Goal: Task Accomplishment & Management: Complete application form

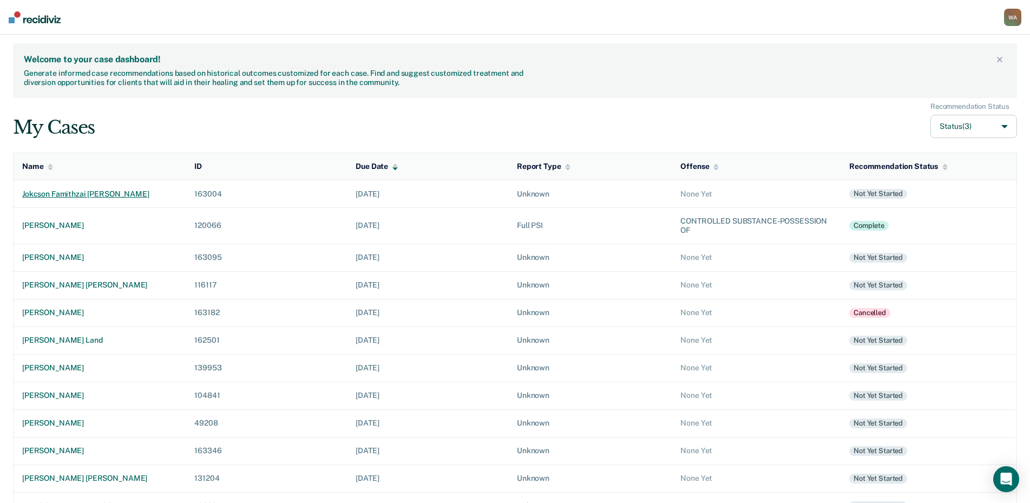
click at [51, 195] on div "jokcson famithzai [PERSON_NAME]" at bounding box center [99, 193] width 155 height 9
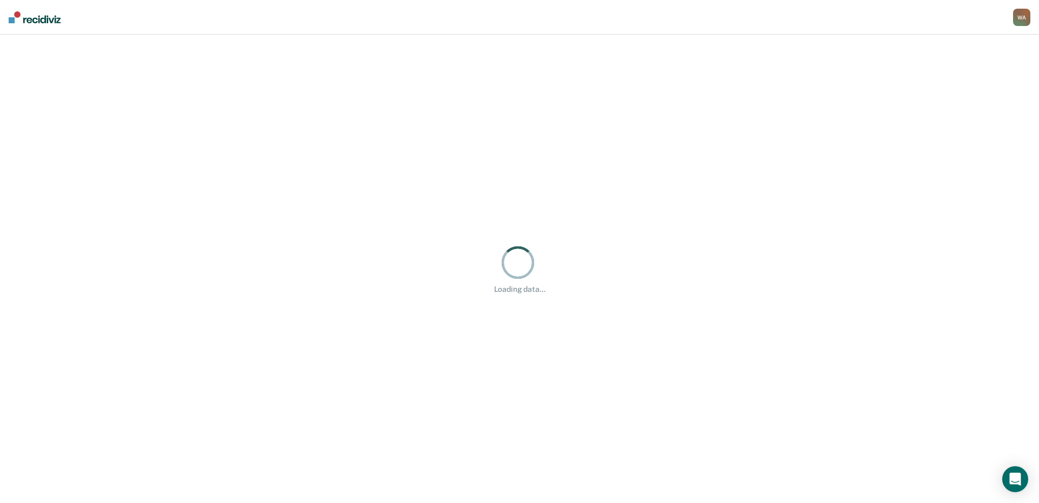
click at [51, 195] on div "Loading data..." at bounding box center [519, 269] width 1039 height 468
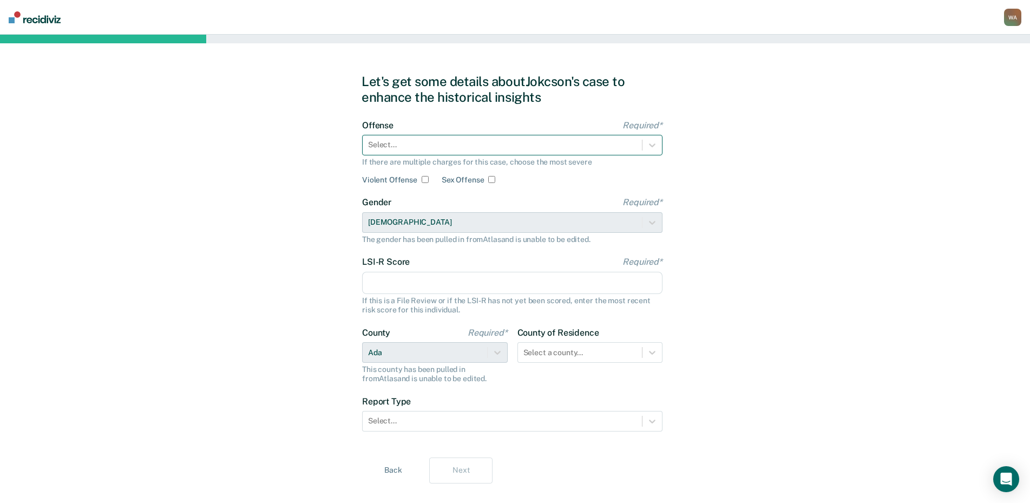
click at [405, 146] on div at bounding box center [502, 144] width 268 height 11
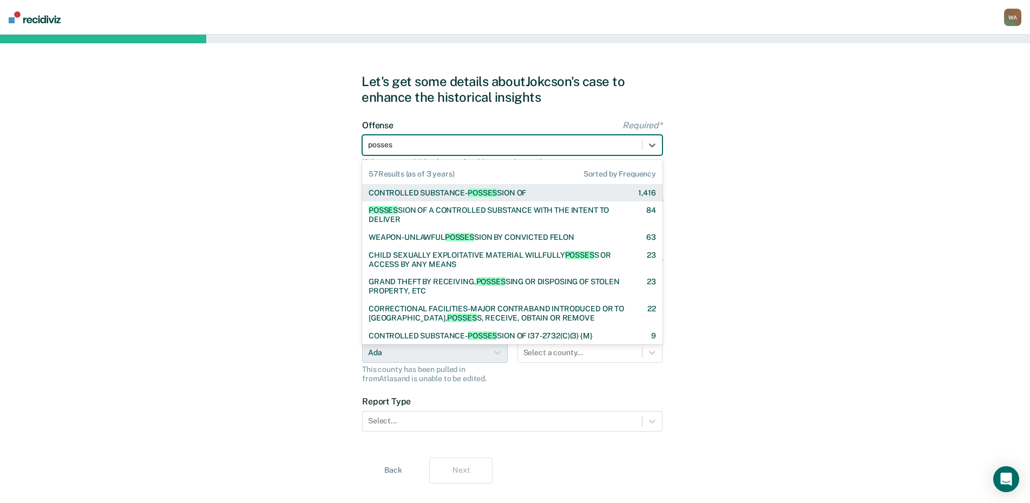
type input "possess"
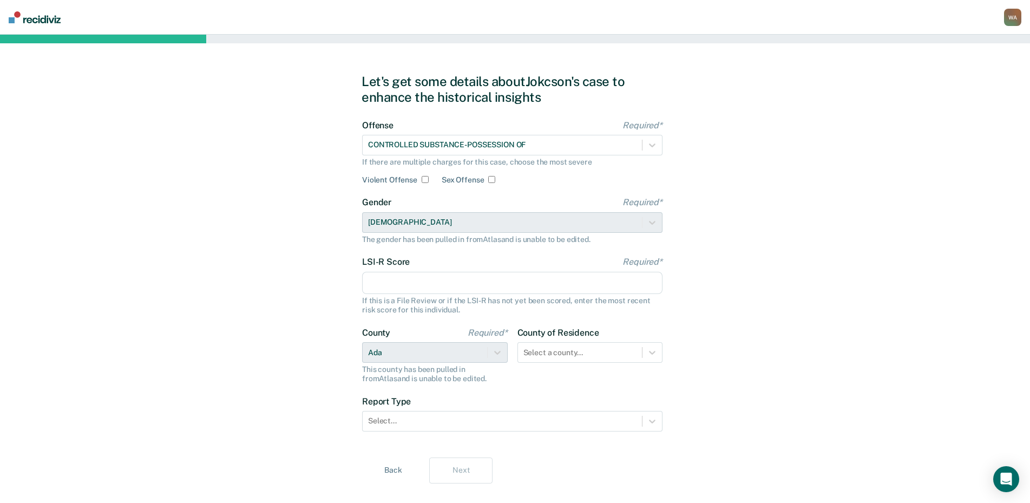
drag, startPoint x: 403, startPoint y: 274, endPoint x: 387, endPoint y: 278, distance: 15.5
click at [403, 274] on input "LSI-R Score Required*" at bounding box center [512, 283] width 300 height 23
type input "9"
click at [562, 352] on div "Select a county..." at bounding box center [590, 352] width 146 height 21
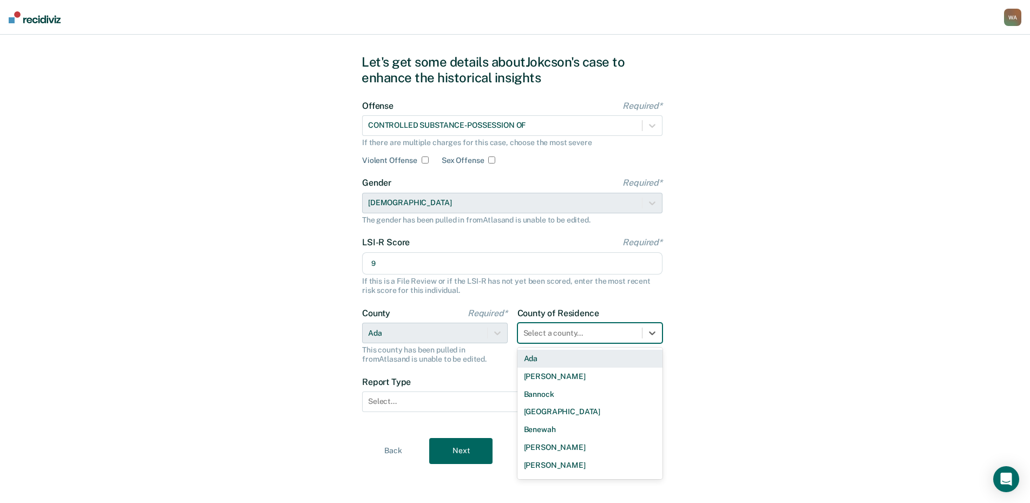
click at [557, 361] on div "Ada" at bounding box center [590, 359] width 146 height 18
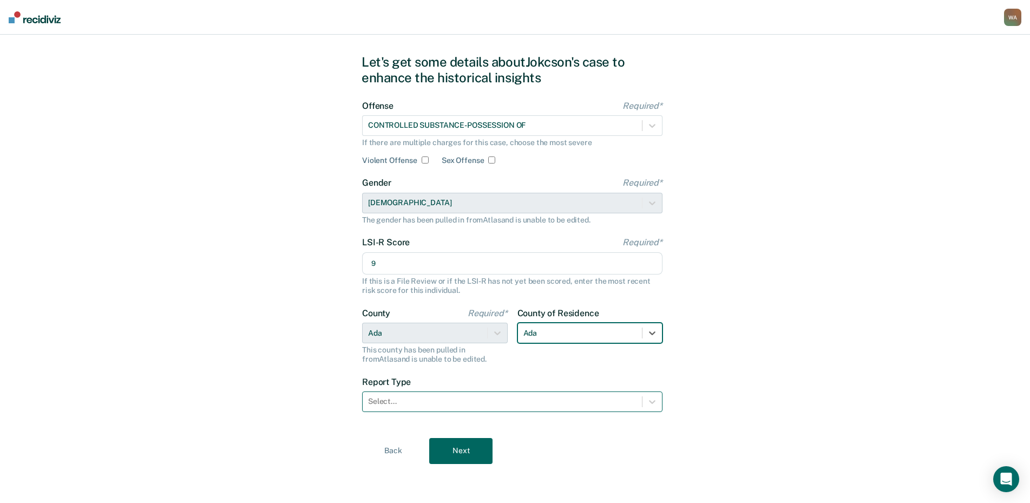
click at [504, 398] on div at bounding box center [502, 401] width 268 height 11
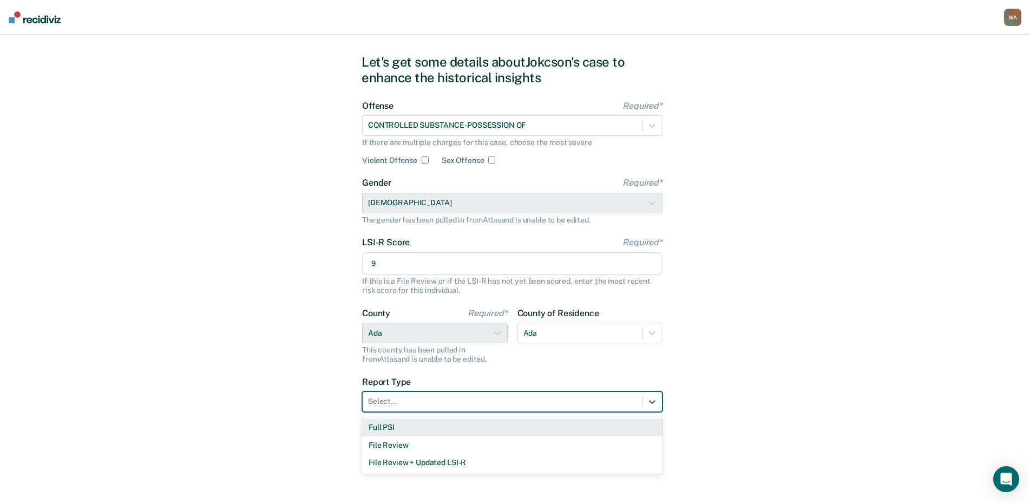
click at [477, 424] on div "Full PSI" at bounding box center [512, 427] width 300 height 18
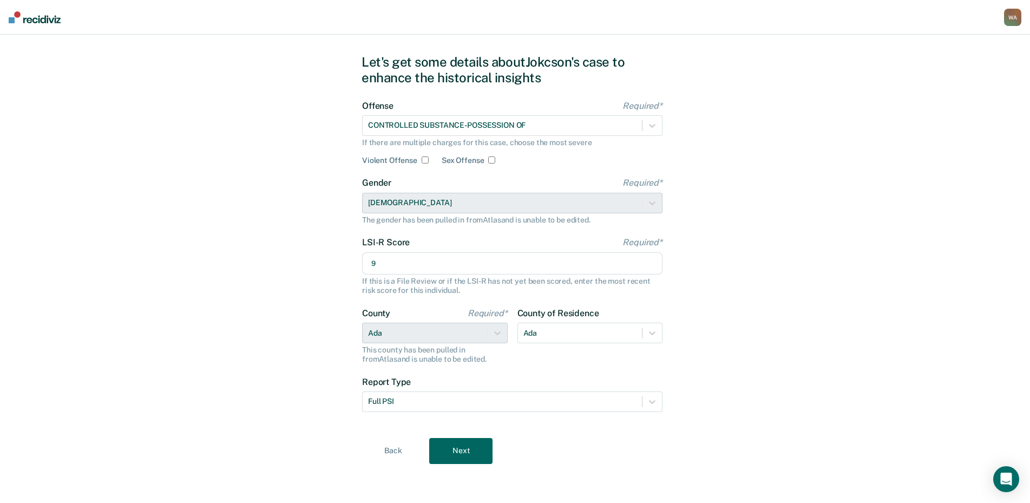
click at [442, 453] on button "Next" at bounding box center [460, 451] width 63 height 26
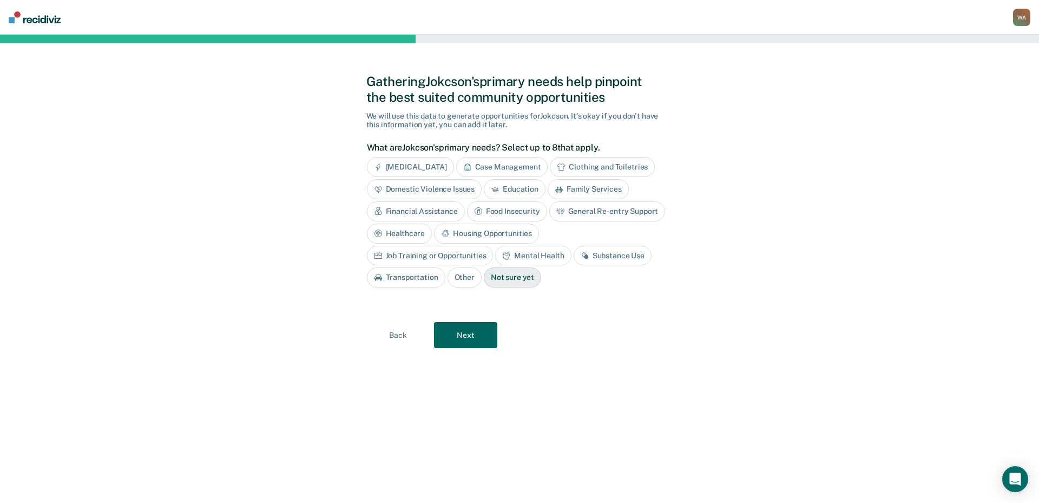
click at [574, 259] on div "Substance Use" at bounding box center [613, 256] width 78 height 20
click at [468, 338] on button "Next" at bounding box center [465, 335] width 63 height 26
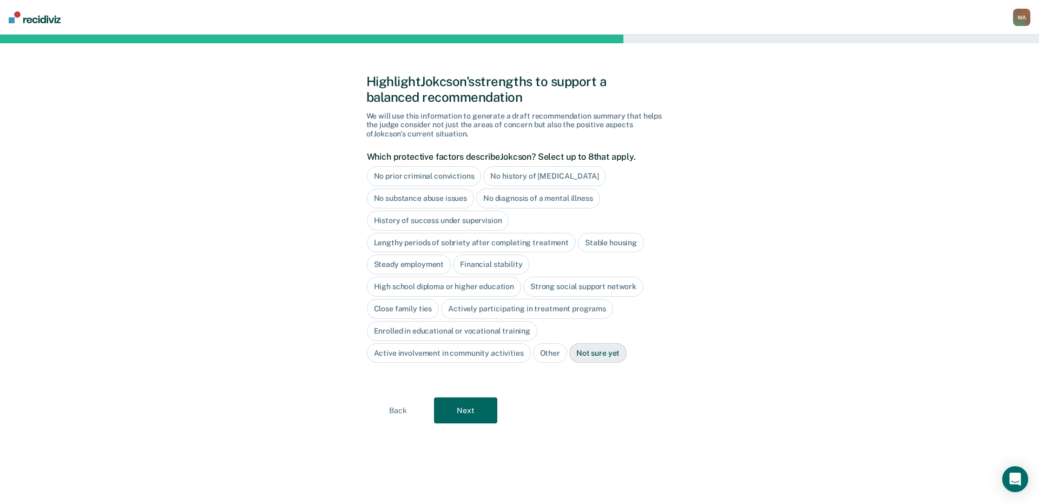
click at [418, 183] on div "No prior criminal convictions" at bounding box center [424, 176] width 115 height 20
click at [512, 176] on div "No history of [MEDICAL_DATA]" at bounding box center [557, 176] width 122 height 20
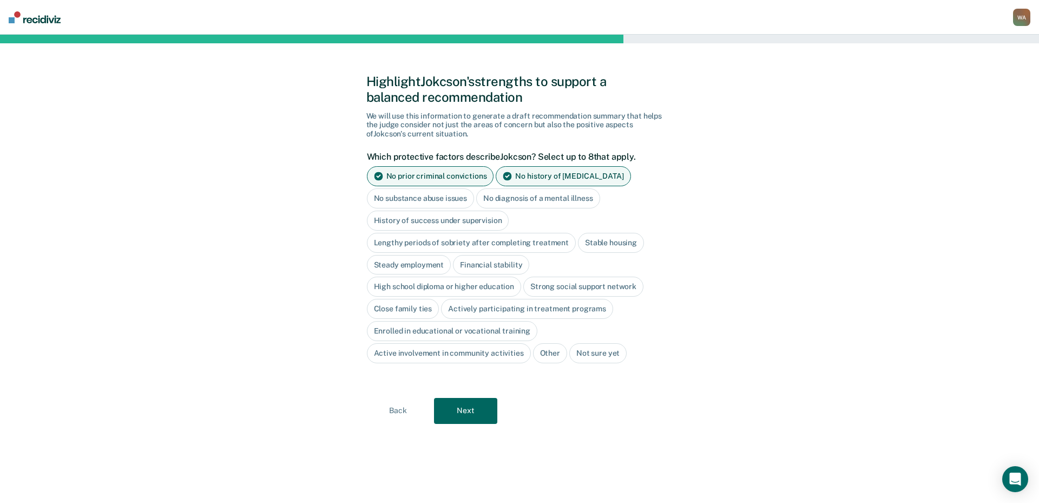
click at [509, 195] on div "No diagnosis of a mental illness" at bounding box center [538, 198] width 124 height 20
click at [591, 242] on div "Stable housing" at bounding box center [611, 243] width 66 height 20
click at [404, 268] on div "Steady employment" at bounding box center [409, 265] width 84 height 20
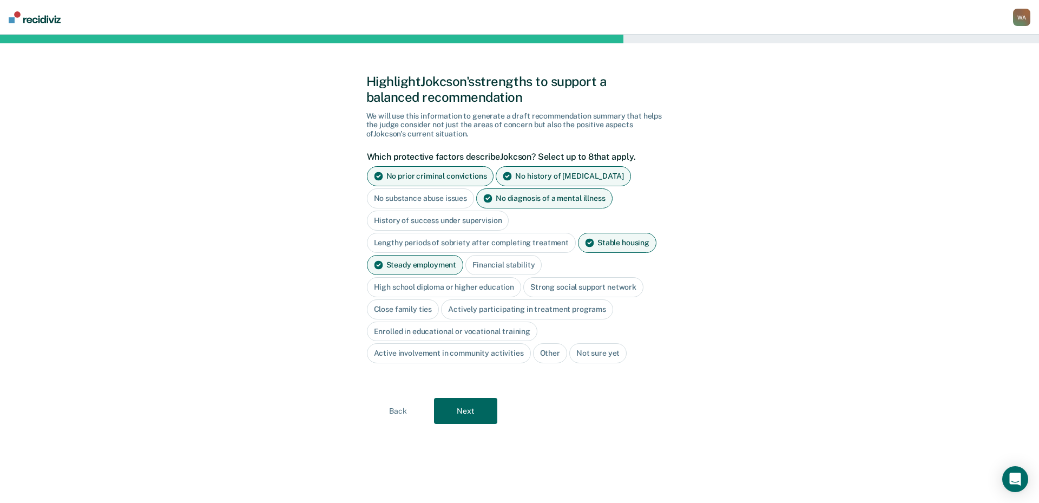
drag, startPoint x: 483, startPoint y: 267, endPoint x: 475, endPoint y: 282, distance: 16.7
click at [483, 269] on div "Financial stability" at bounding box center [503, 265] width 76 height 20
click at [472, 286] on div "High school diploma or higher education" at bounding box center [444, 287] width 155 height 20
click at [562, 286] on div "Strong social support network" at bounding box center [596, 287] width 120 height 20
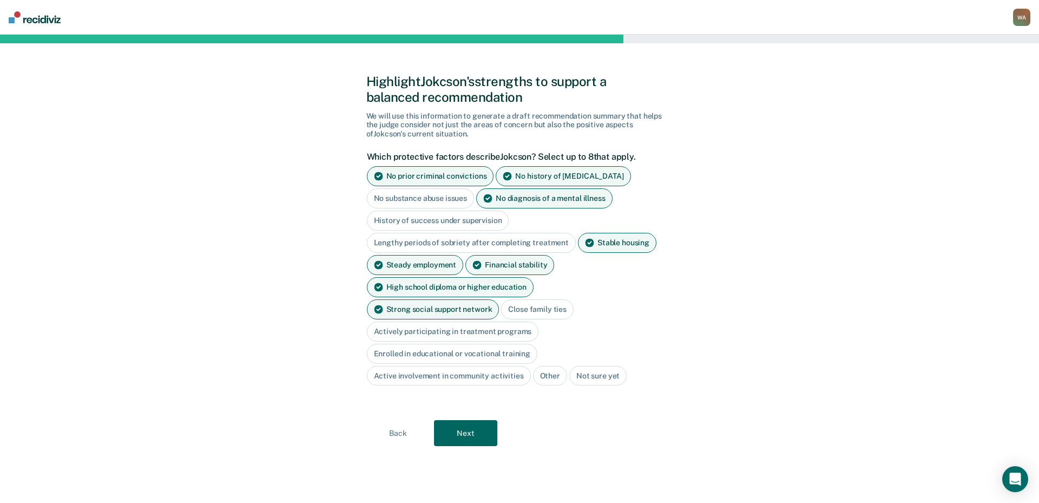
click at [501, 307] on div "Close family ties" at bounding box center [537, 309] width 73 height 20
click at [501, 311] on div "Close family ties" at bounding box center [537, 309] width 73 height 20
click at [499, 299] on div "Strong social support network" at bounding box center [433, 309] width 133 height 20
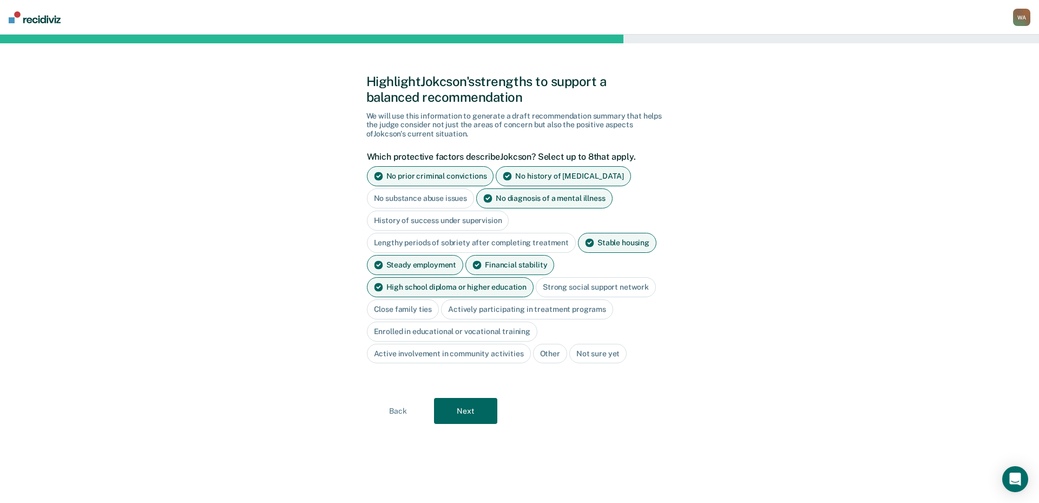
click at [419, 308] on div "Close family ties" at bounding box center [403, 309] width 73 height 20
click at [481, 410] on button "Next" at bounding box center [465, 411] width 63 height 26
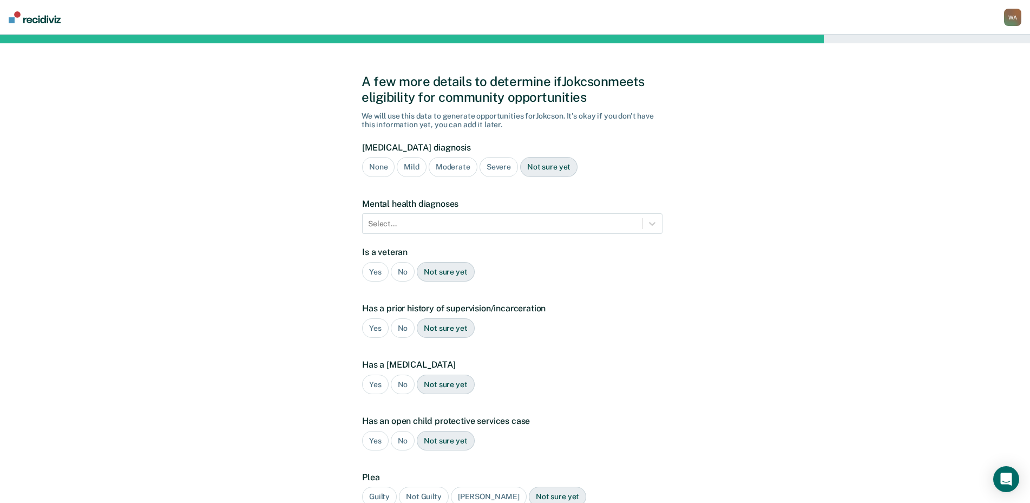
click at [401, 270] on div "No" at bounding box center [403, 272] width 24 height 20
click at [378, 328] on div "Yes" at bounding box center [375, 328] width 27 height 20
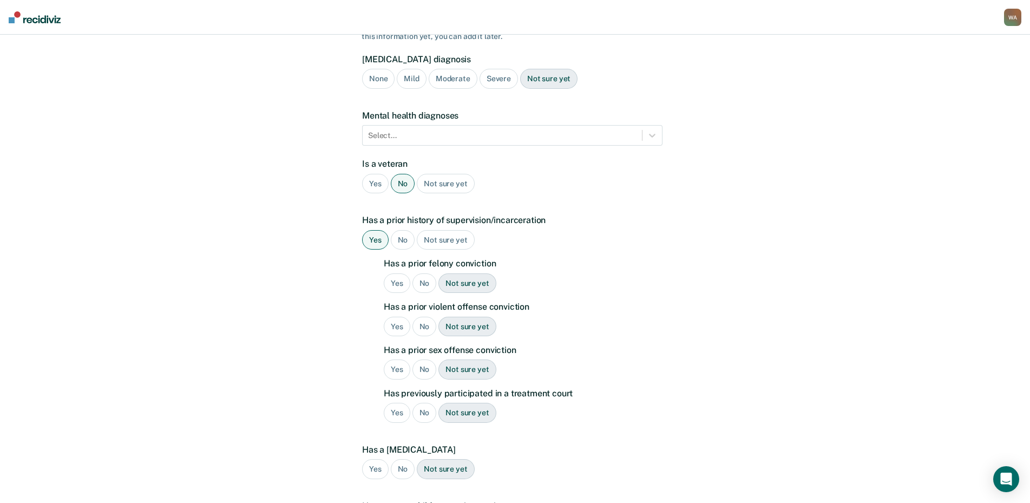
scroll to position [108, 0]
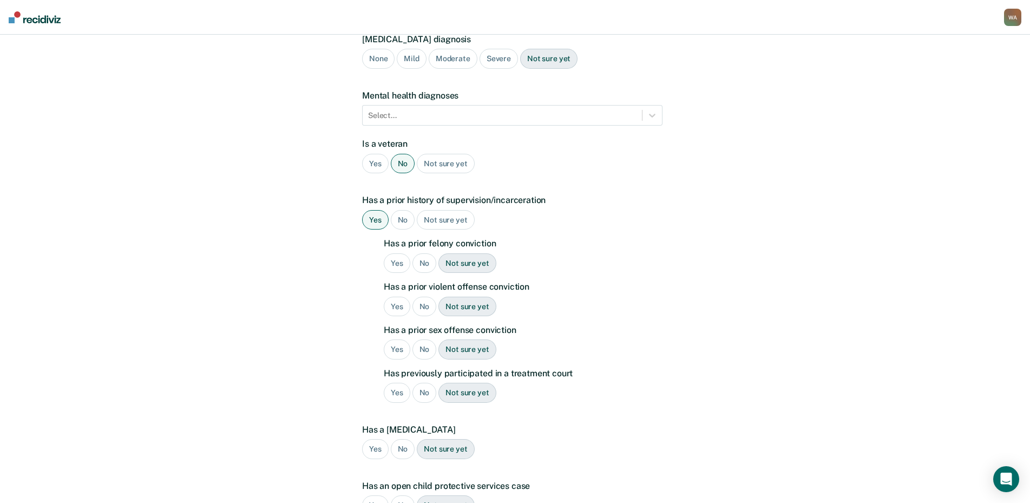
click at [423, 266] on div "No" at bounding box center [424, 263] width 24 height 20
drag, startPoint x: 423, startPoint y: 305, endPoint x: 426, endPoint y: 341, distance: 35.9
click at [423, 306] on div "No" at bounding box center [424, 307] width 24 height 20
click at [426, 348] on div "No" at bounding box center [424, 349] width 24 height 20
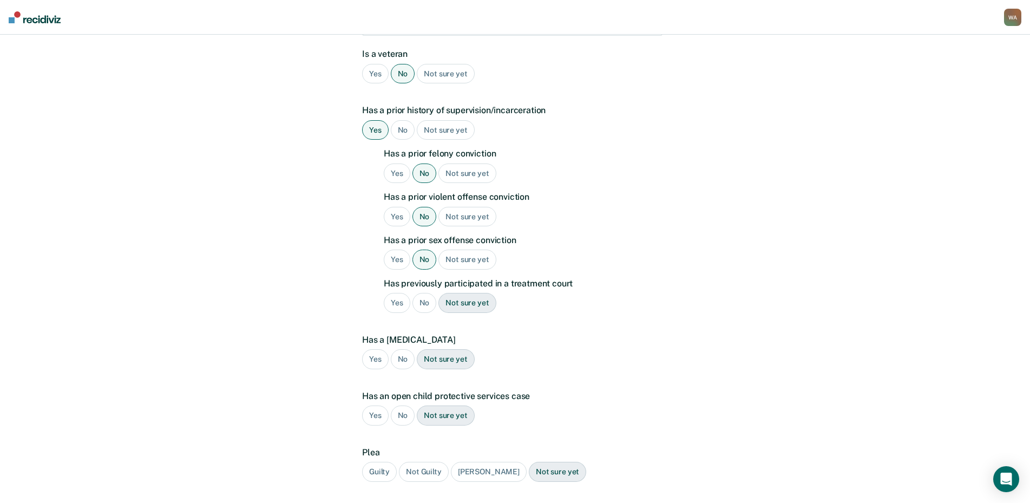
scroll to position [216, 0]
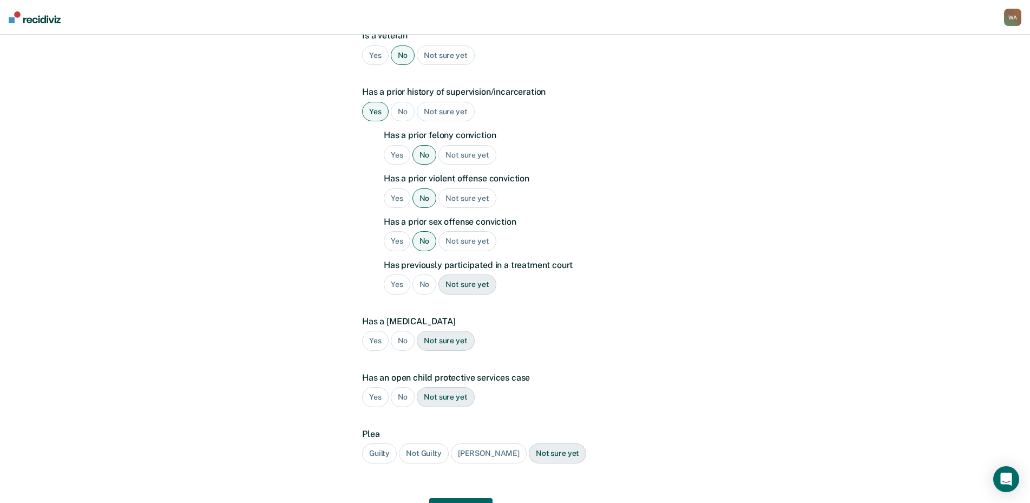
click at [425, 281] on div "No" at bounding box center [424, 284] width 24 height 20
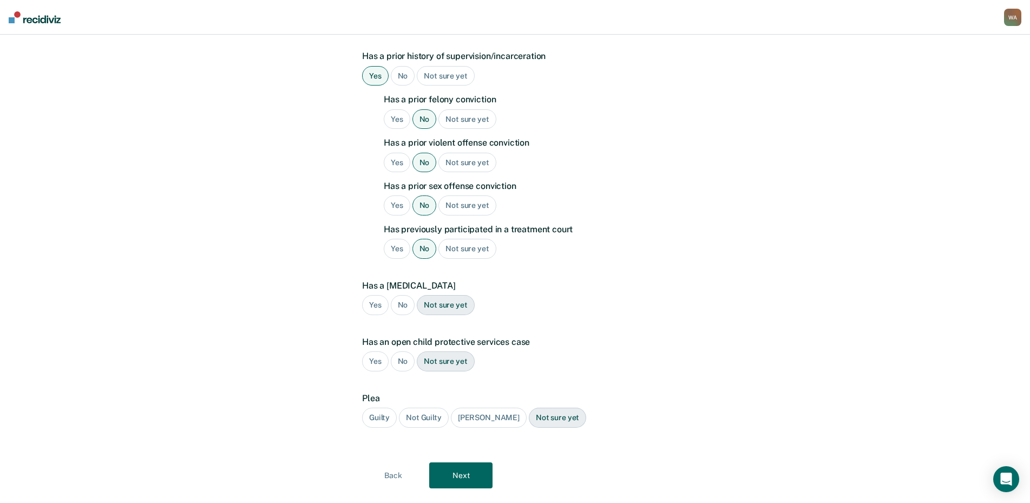
scroll to position [271, 0]
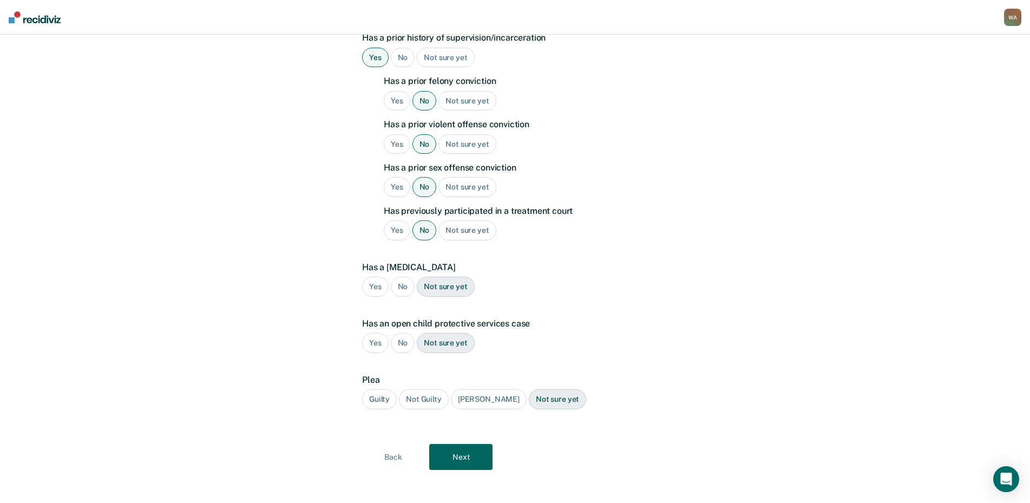
click at [404, 295] on div "No" at bounding box center [403, 287] width 24 height 20
click at [402, 338] on div "No" at bounding box center [403, 343] width 24 height 20
drag, startPoint x: 389, startPoint y: 397, endPoint x: 404, endPoint y: 410, distance: 20.4
click at [388, 397] on div "Guilty" at bounding box center [379, 399] width 35 height 20
click at [443, 442] on div "A few more details to determine if Jokcson meets eligibility for community oppo…" at bounding box center [514, 136] width 307 height 719
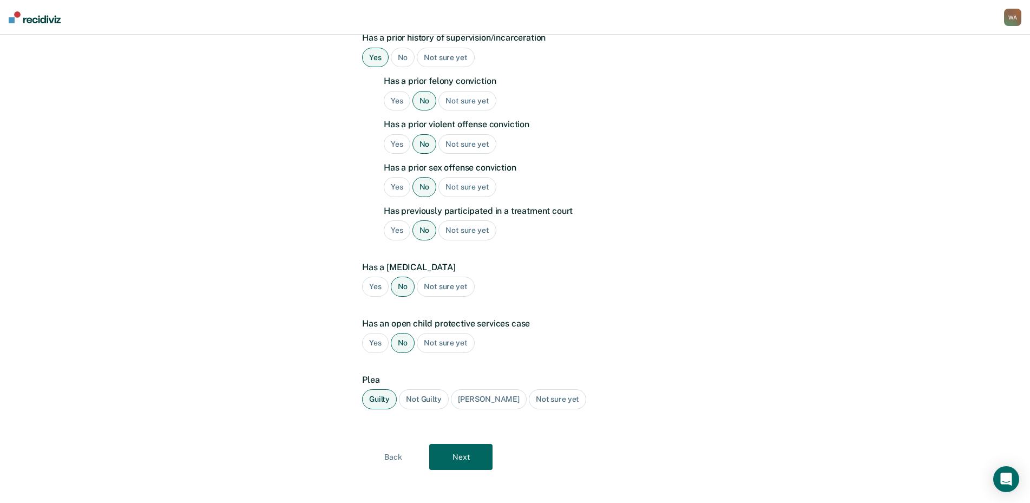
click at [454, 452] on button "Next" at bounding box center [460, 457] width 63 height 26
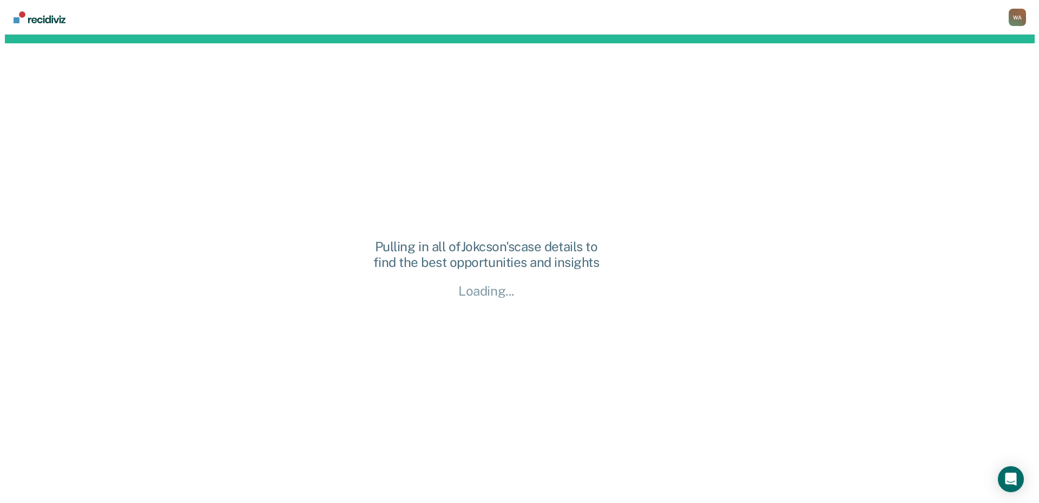
scroll to position [0, 0]
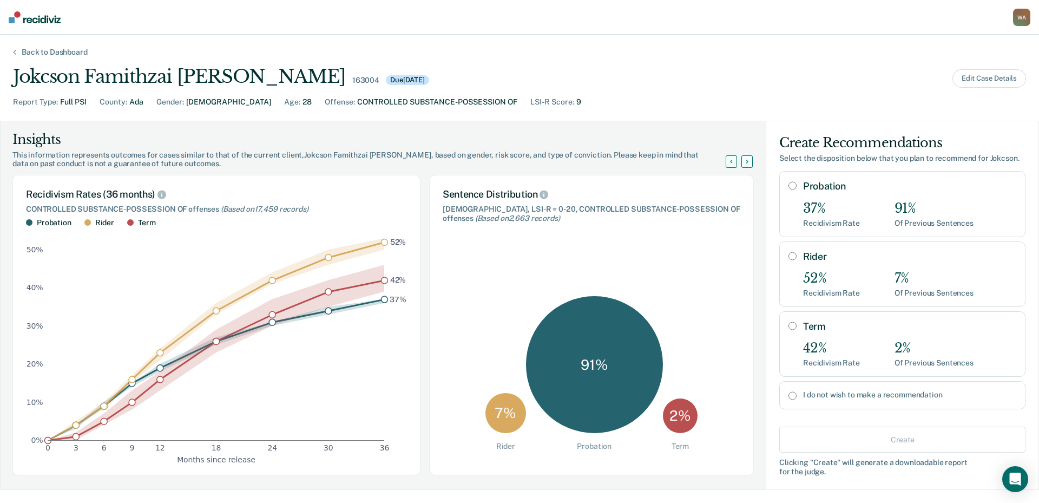
click at [788, 190] on input "Probation" at bounding box center [792, 185] width 8 height 9
radio input "true"
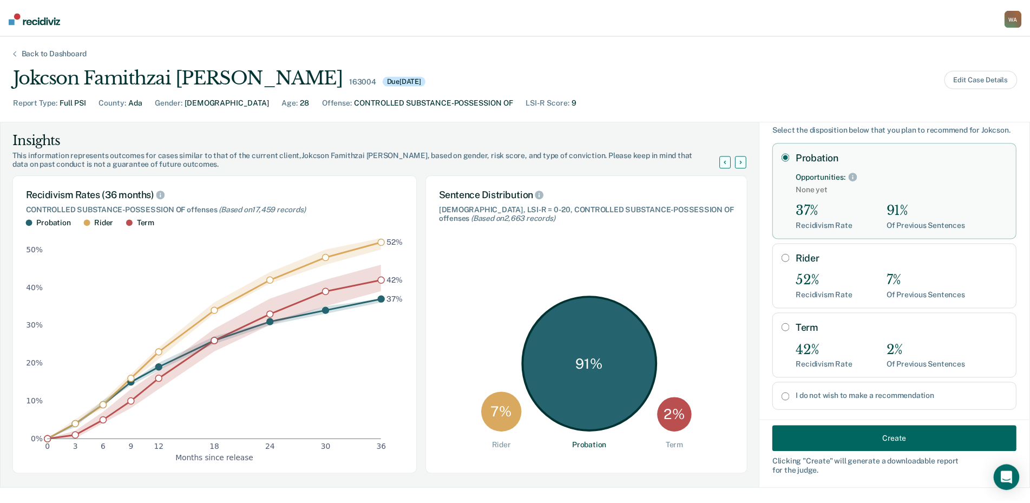
scroll to position [56, 0]
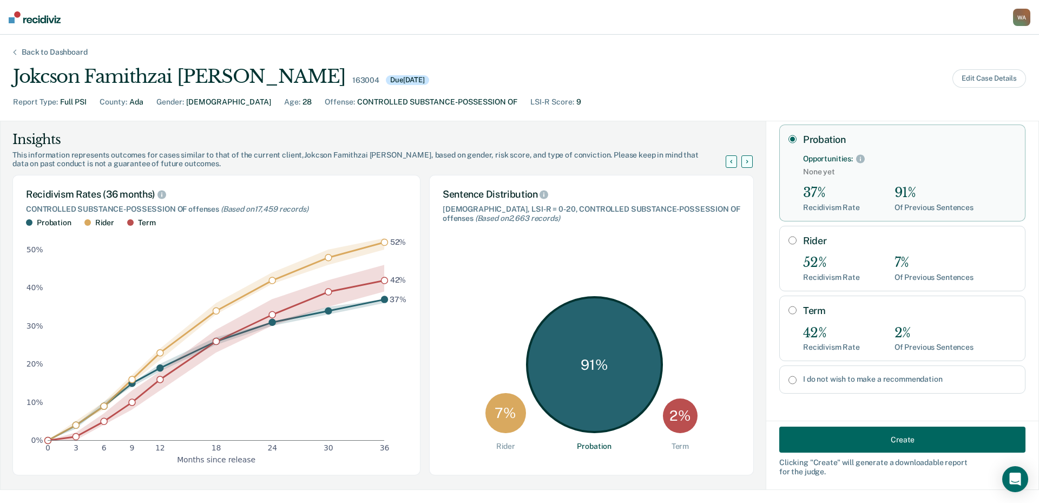
click at [890, 432] on button "Create" at bounding box center [902, 439] width 246 height 26
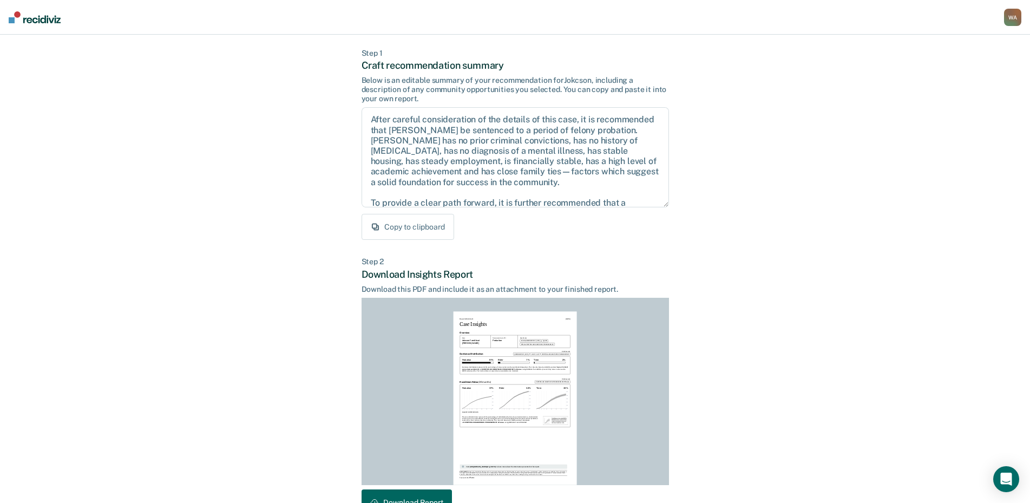
scroll to position [114, 0]
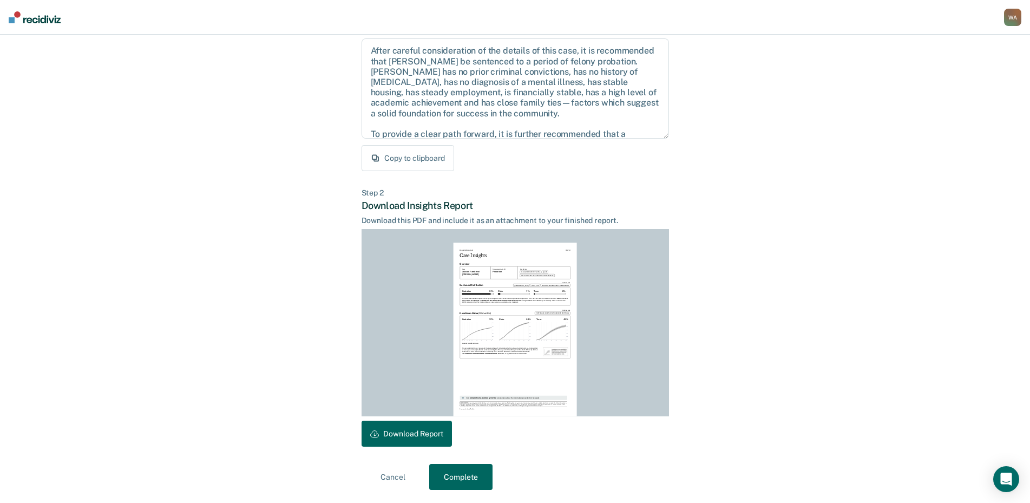
click at [411, 425] on button "Download Report" at bounding box center [406, 433] width 90 height 26
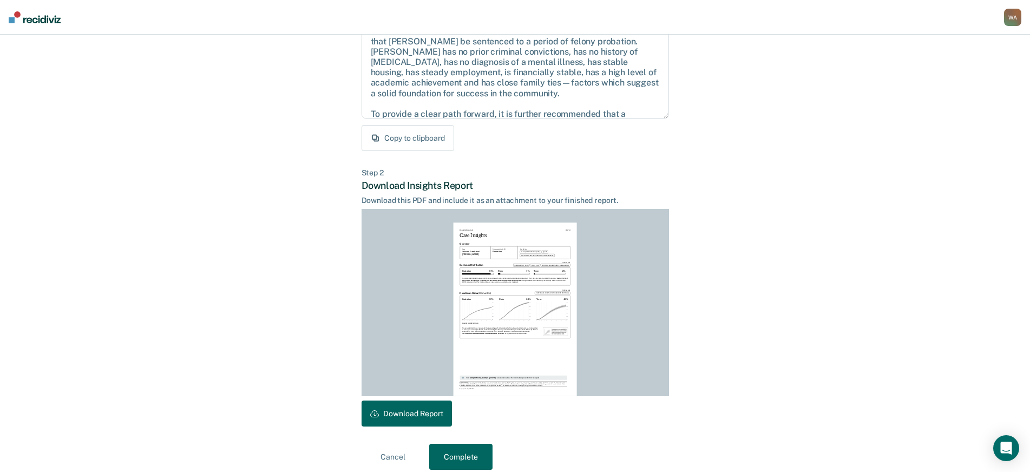
scroll to position [145, 0]
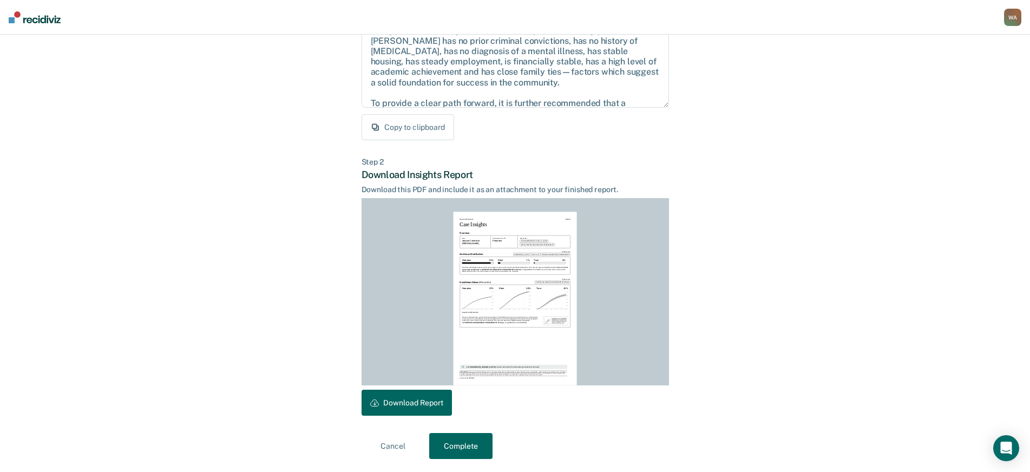
click at [453, 435] on button "Complete" at bounding box center [460, 446] width 63 height 26
